Goal: Task Accomplishment & Management: Use online tool/utility

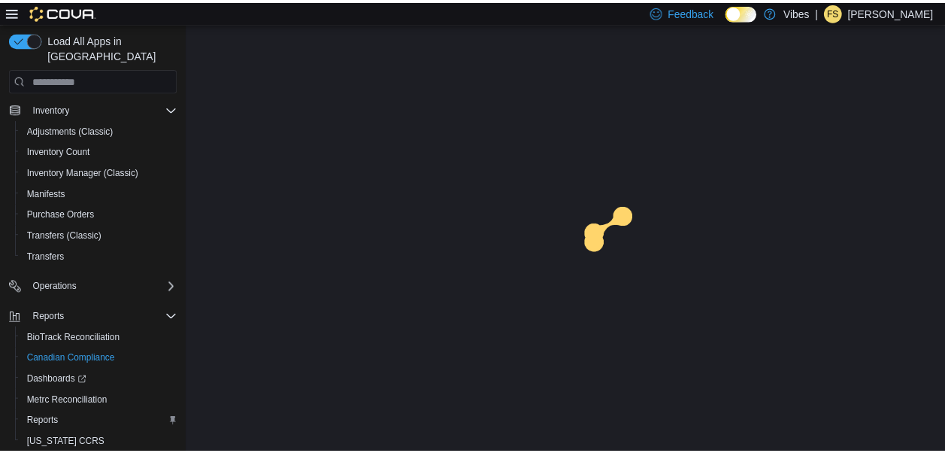
scroll to position [255, 0]
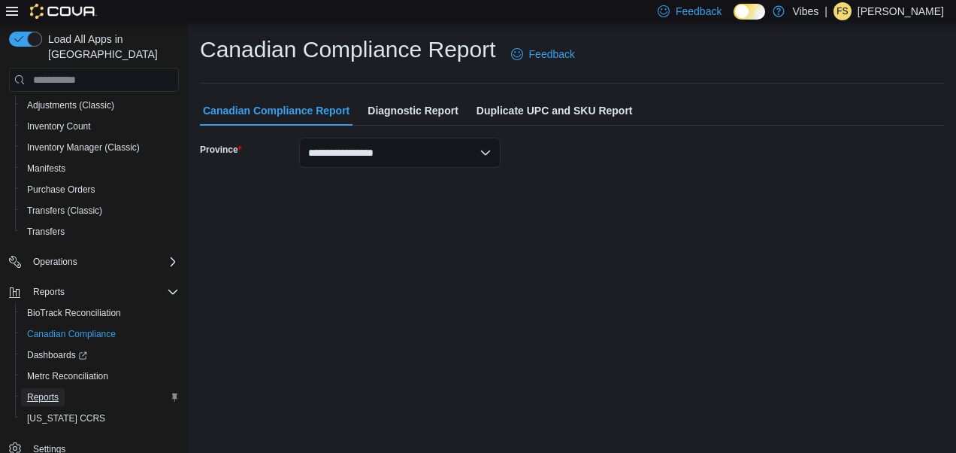
click at [36, 391] on span "Reports" at bounding box center [43, 397] width 32 height 12
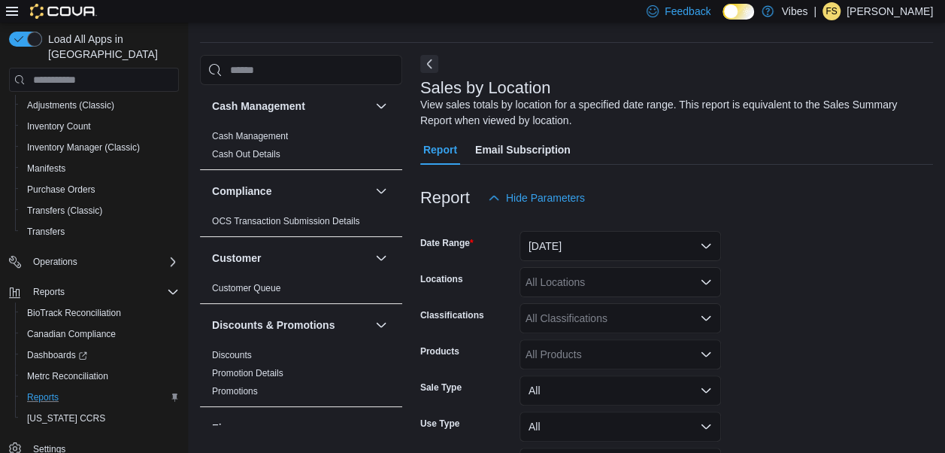
scroll to position [50, 0]
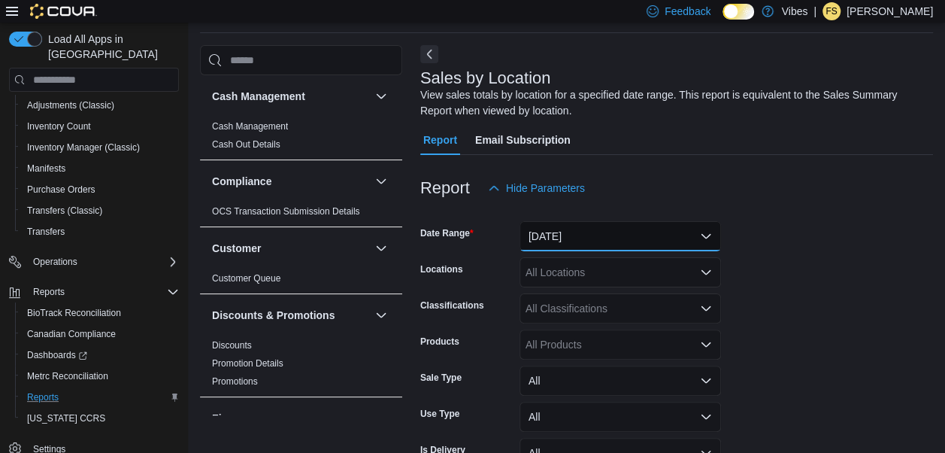
click at [655, 225] on button "[DATE]" at bounding box center [619, 236] width 201 height 30
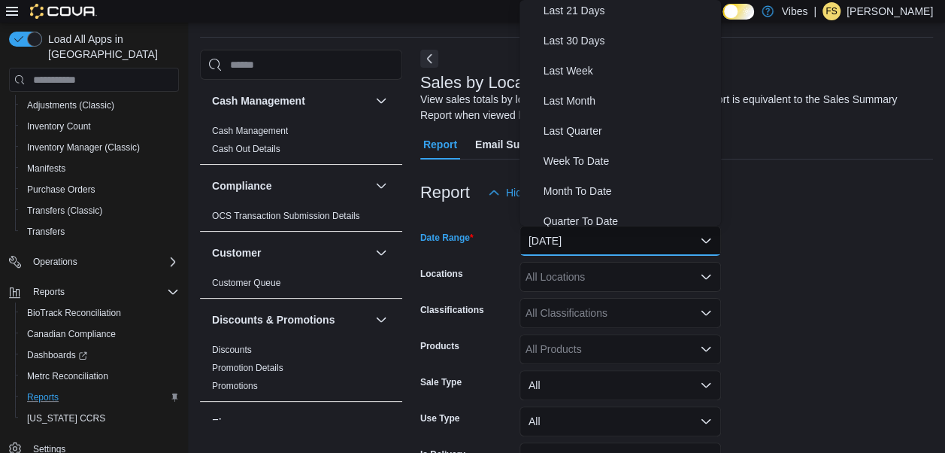
scroll to position [194, 0]
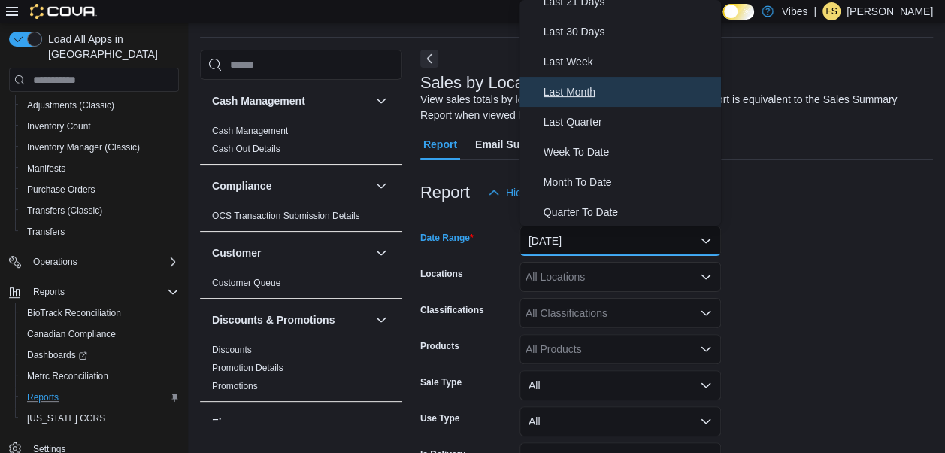
click at [604, 98] on span "Last Month" at bounding box center [628, 92] width 171 height 18
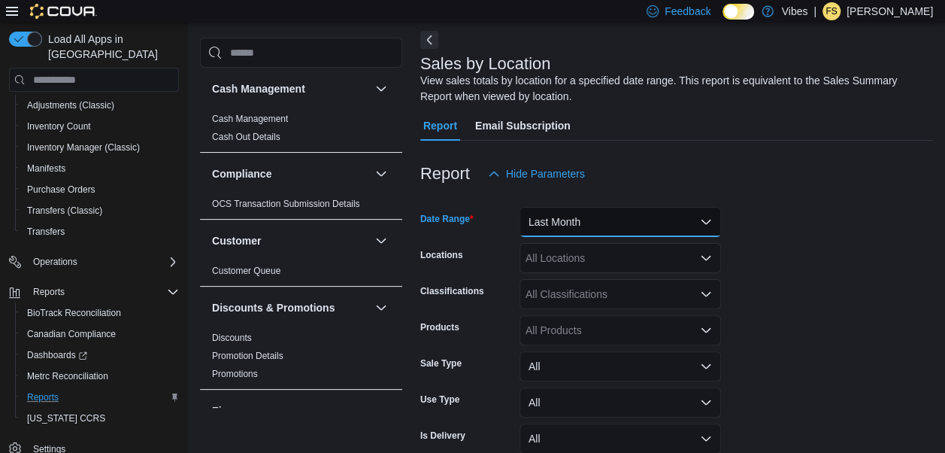
scroll to position [138, 0]
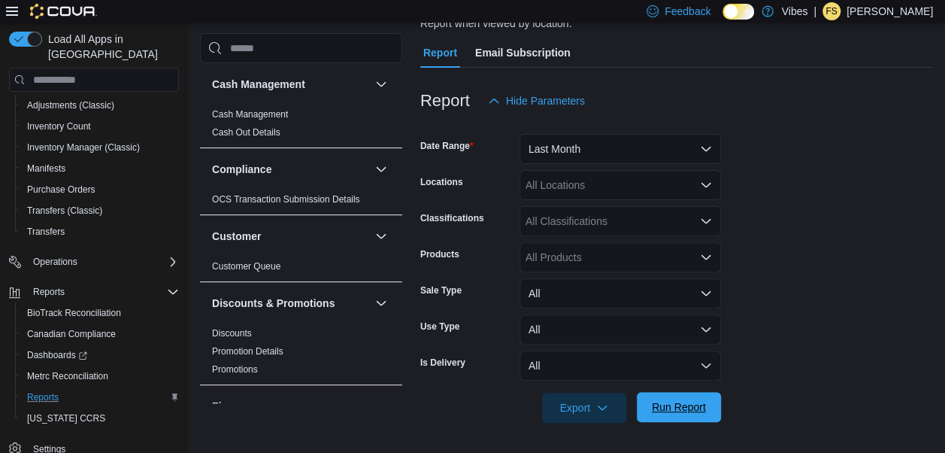
click at [654, 409] on span "Run Report" at bounding box center [679, 406] width 54 height 15
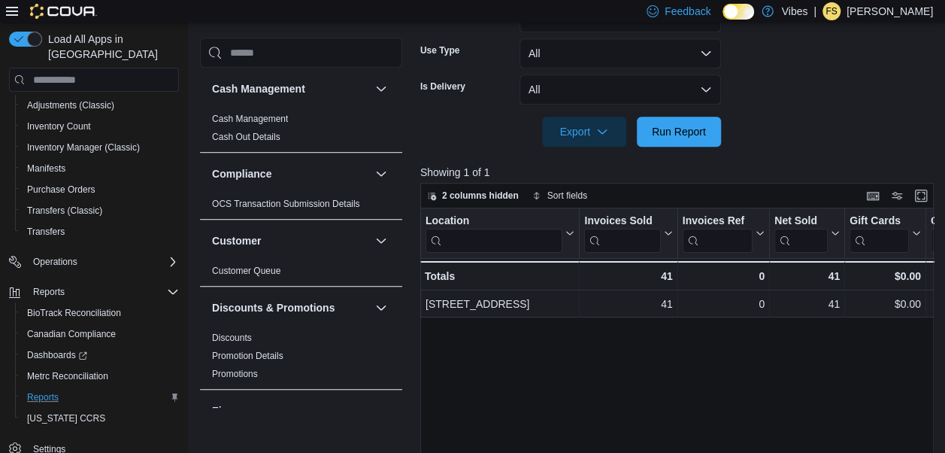
scroll to position [430, 0]
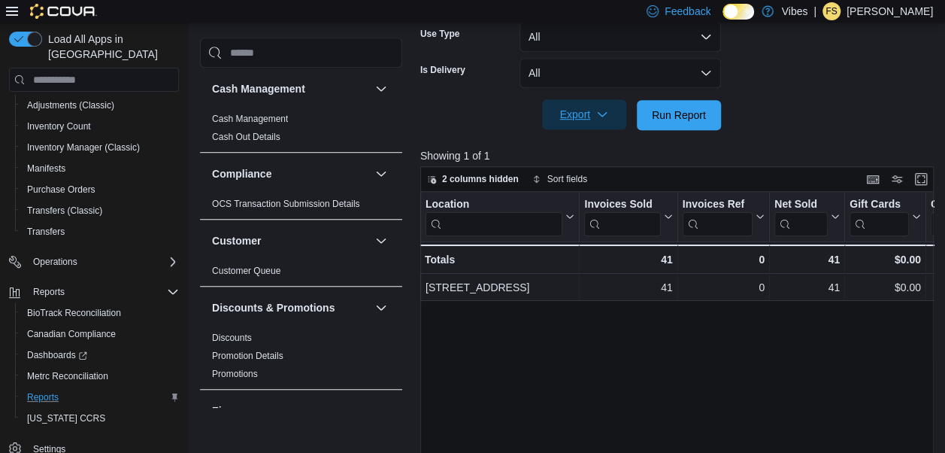
click at [609, 117] on span "Export" at bounding box center [584, 114] width 66 height 30
click at [587, 152] on button "Export to Excel" at bounding box center [586, 145] width 86 height 30
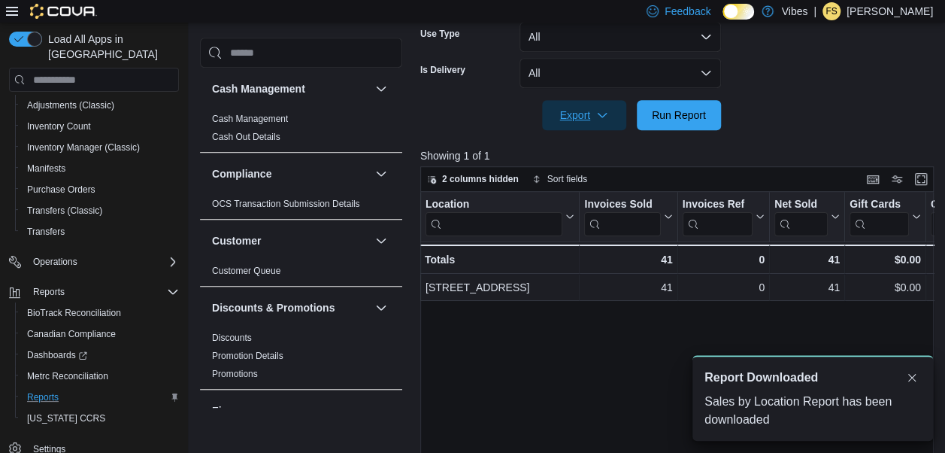
scroll to position [0, 0]
